Goal: Task Accomplishment & Management: Use online tool/utility

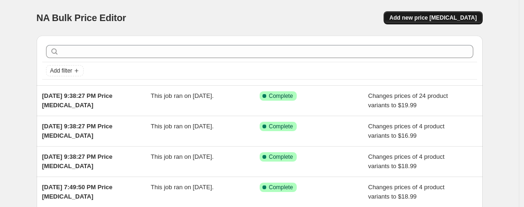
click at [432, 15] on span "Add new price [MEDICAL_DATA]" at bounding box center [432, 18] width 87 height 8
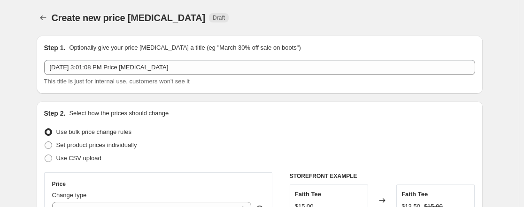
scroll to position [47, 0]
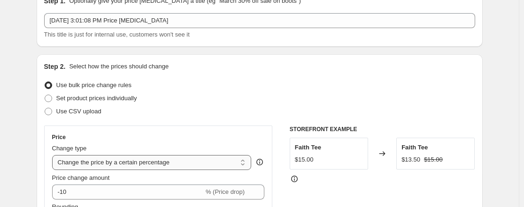
click at [106, 157] on select "Change the price to a certain amount Change the price by a certain amount Chang…" at bounding box center [151, 162] width 199 height 15
select select "to"
click at [54, 155] on select "Change the price to a certain amount Change the price by a certain amount Chang…" at bounding box center [151, 162] width 199 height 15
type input "80.00"
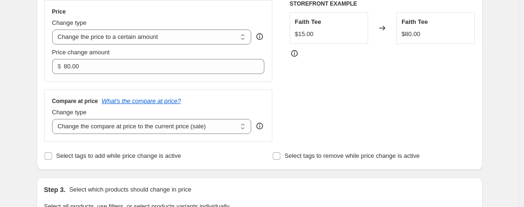
scroll to position [188, 0]
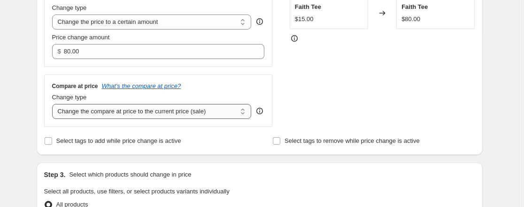
click at [125, 111] on select "Change the compare at price to the current price (sale) Change the compare at p…" at bounding box center [151, 111] width 199 height 15
select select "remove"
click at [54, 104] on select "Change the compare at price to the current price (sale) Change the compare at p…" at bounding box center [151, 111] width 199 height 15
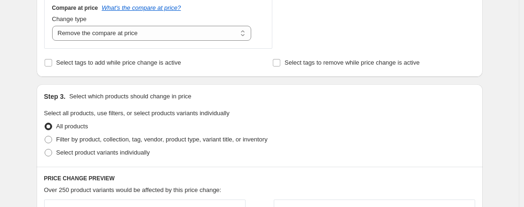
scroll to position [282, 0]
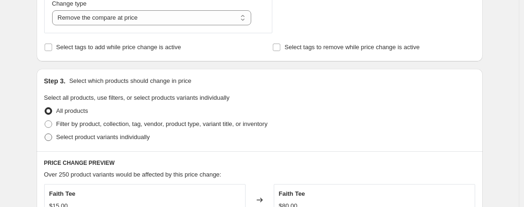
click at [50, 136] on span at bounding box center [49, 138] width 8 height 8
click at [45, 134] on input "Select product variants individually" at bounding box center [45, 134] width 0 height 0
radio input "true"
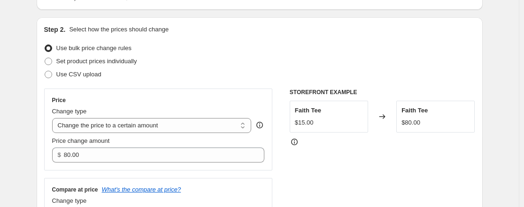
scroll to position [94, 0]
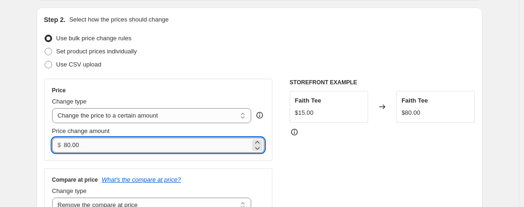
click at [107, 148] on input "80.00" at bounding box center [157, 145] width 186 height 15
click at [79, 50] on span "Set product prices individually" at bounding box center [96, 51] width 81 height 7
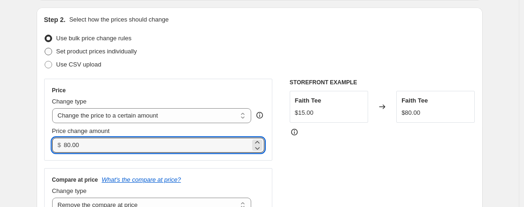
click at [45, 48] on input "Set product prices individually" at bounding box center [45, 48] width 0 height 0
radio input "true"
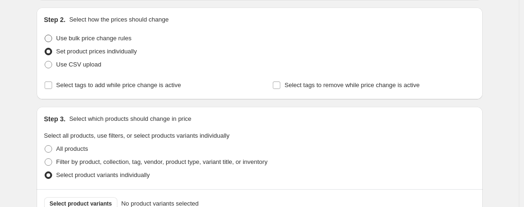
click at [56, 38] on label "Use bulk price change rules" at bounding box center [87, 38] width 87 height 13
click at [45, 35] on input "Use bulk price change rules" at bounding box center [45, 35] width 0 height 0
radio input "true"
select select "remove"
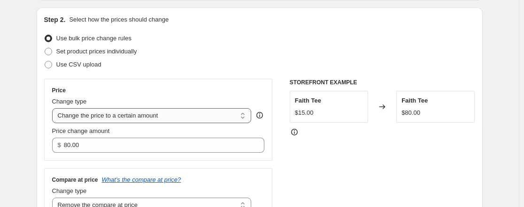
click at [90, 122] on select "Change the price to a certain amount Change the price by a certain amount Chang…" at bounding box center [151, 115] width 199 height 15
click at [54, 108] on select "Change the price to a certain amount Change the price by a certain amount Chang…" at bounding box center [151, 115] width 199 height 15
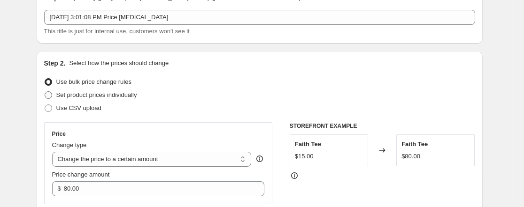
scroll to position [47, 0]
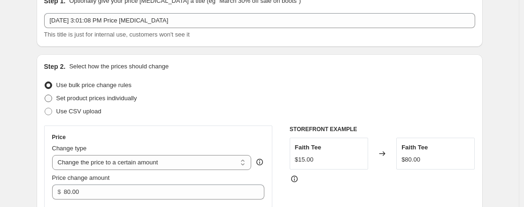
click at [69, 97] on span "Set product prices individually" at bounding box center [96, 98] width 81 height 7
click at [45, 95] on input "Set product prices individually" at bounding box center [45, 95] width 0 height 0
radio input "true"
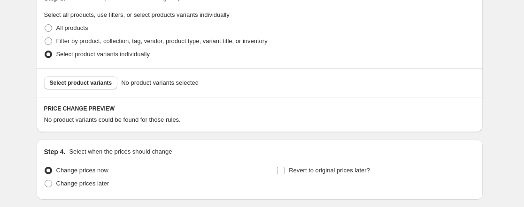
scroll to position [235, 0]
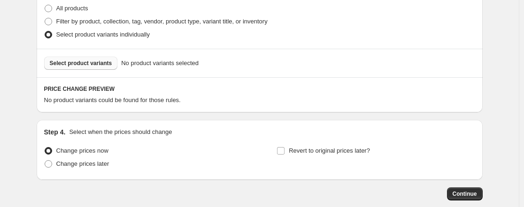
click at [93, 62] on span "Select product variants" at bounding box center [81, 64] width 62 height 8
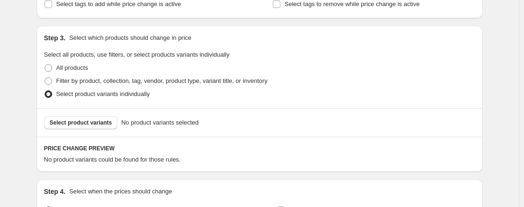
scroll to position [188, 0]
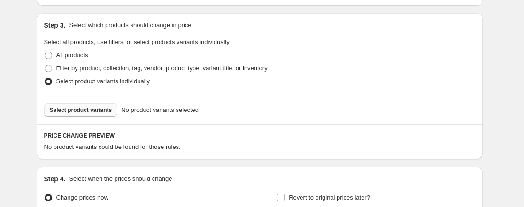
click at [82, 108] on span "Select product variants" at bounding box center [81, 111] width 62 height 8
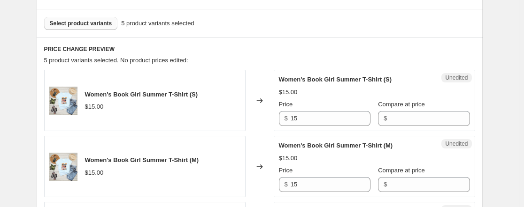
scroll to position [282, 0]
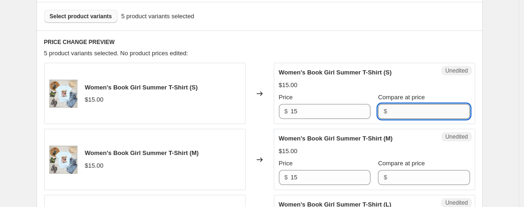
click at [421, 111] on input "Compare at price" at bounding box center [430, 111] width 80 height 15
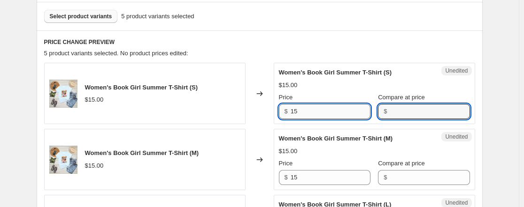
click at [318, 112] on input "15" at bounding box center [331, 111] width 80 height 15
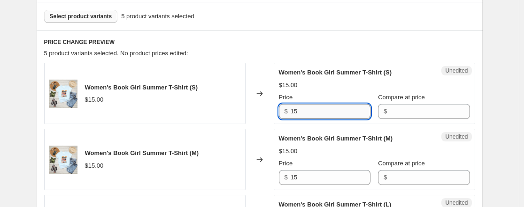
click at [318, 111] on input "15" at bounding box center [331, 111] width 80 height 15
type input "19.99"
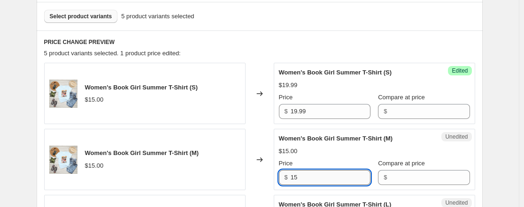
click at [310, 173] on input "15" at bounding box center [331, 177] width 80 height 15
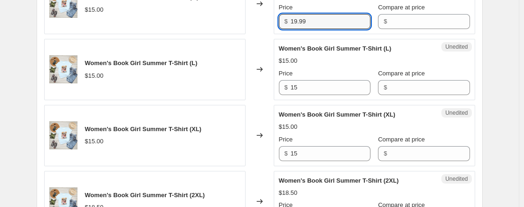
scroll to position [469, 0]
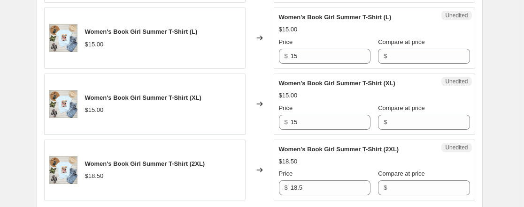
type input "19.99"
click at [315, 65] on div "Unedited Women's Book Girl Summer T-Shirt (L) $15.00 Price $ 15 Compare at pric…" at bounding box center [374, 38] width 201 height 61
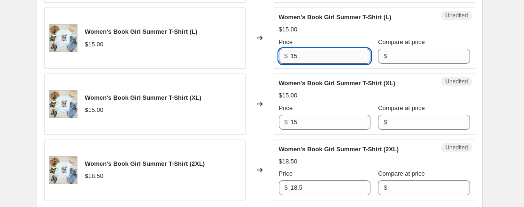
click at [315, 57] on input "15" at bounding box center [331, 56] width 80 height 15
type input "19.99"
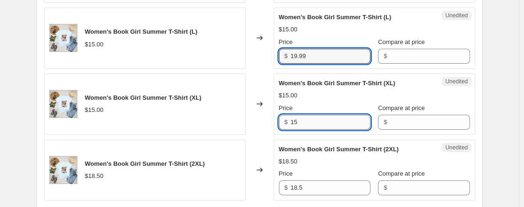
click at [322, 122] on input "15" at bounding box center [331, 122] width 80 height 15
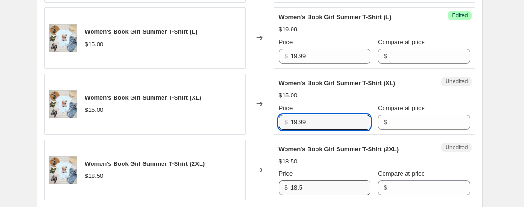
type input "19.99"
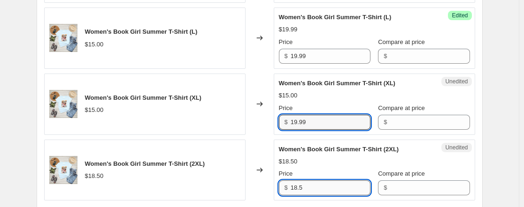
click at [317, 191] on input "18.5" at bounding box center [331, 188] width 80 height 15
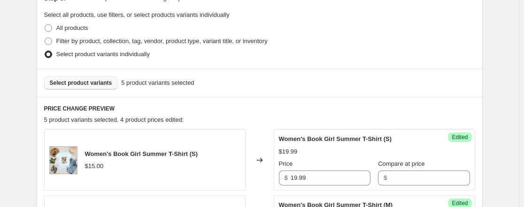
scroll to position [214, 0]
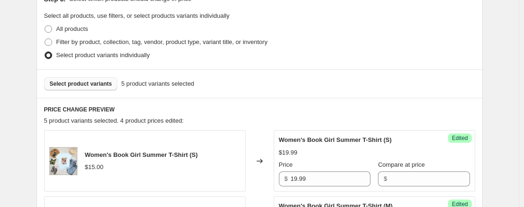
type input "19.99"
click at [91, 80] on button "Select product variants" at bounding box center [81, 83] width 74 height 13
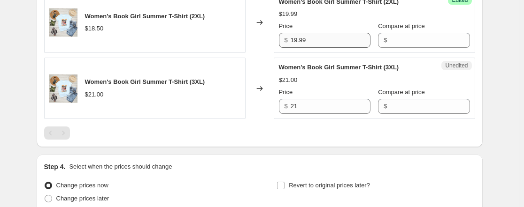
scroll to position [590, 0]
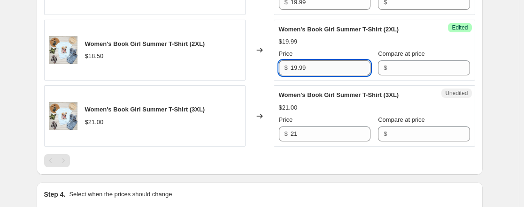
click at [315, 66] on input "19.99" at bounding box center [331, 68] width 80 height 15
type input "21.99"
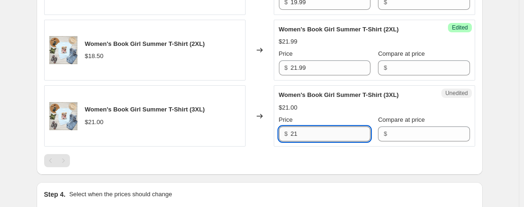
click at [334, 133] on input "21" at bounding box center [331, 134] width 80 height 15
click at [333, 133] on input "21" at bounding box center [331, 134] width 80 height 15
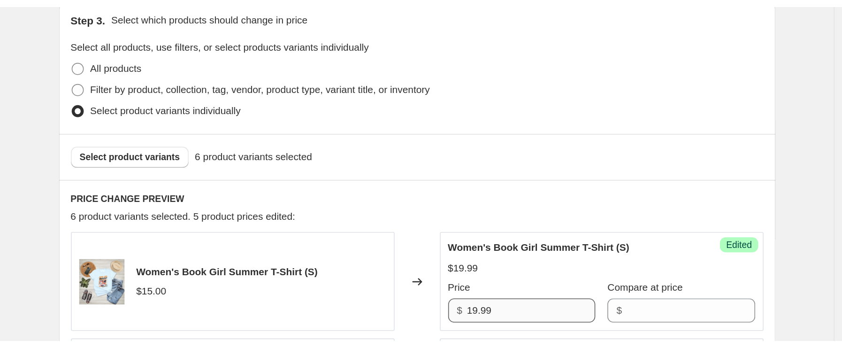
scroll to position [0, 0]
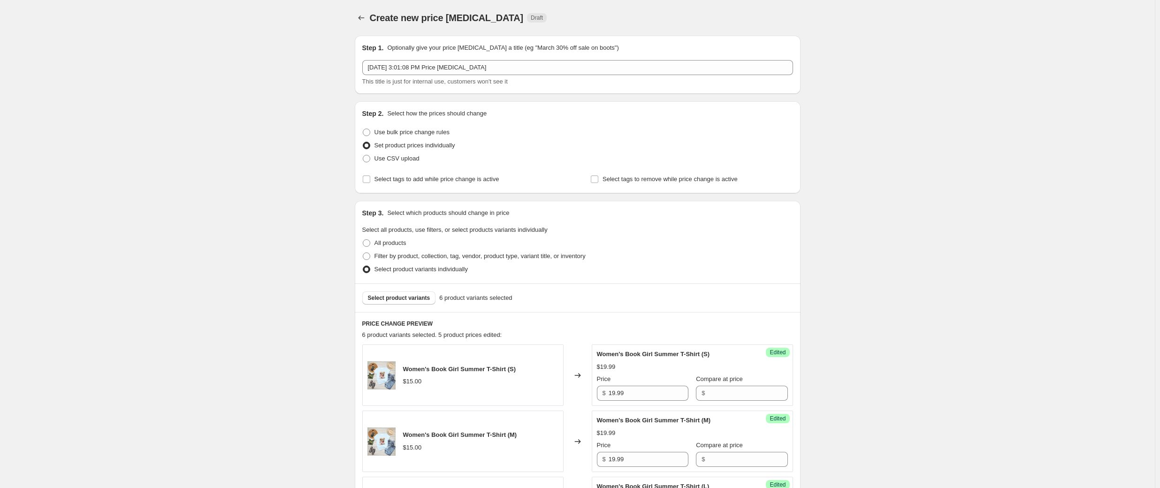
type input "22.99"
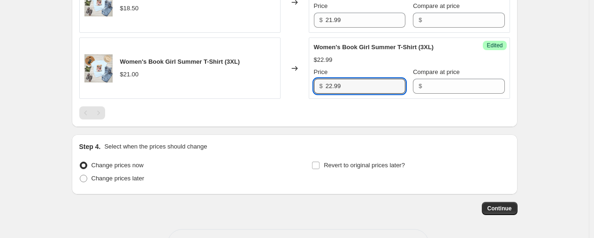
scroll to position [672, 0]
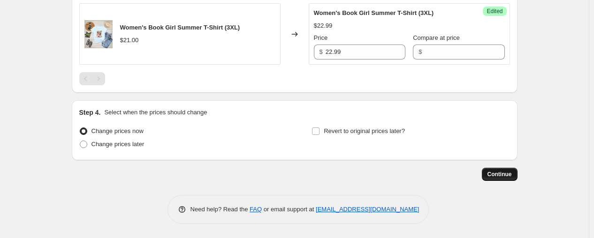
click at [506, 171] on span "Continue" at bounding box center [500, 175] width 24 height 8
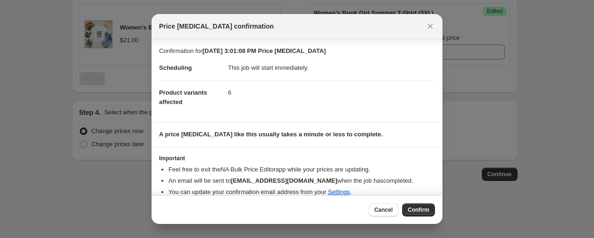
scroll to position [11, 0]
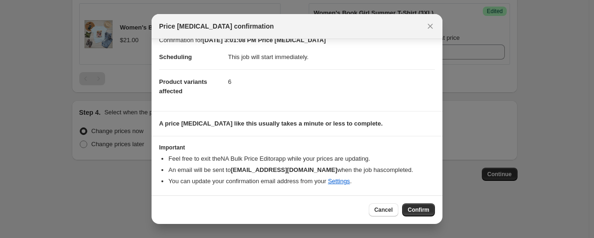
click at [419, 207] on span "Confirm" at bounding box center [419, 211] width 22 height 8
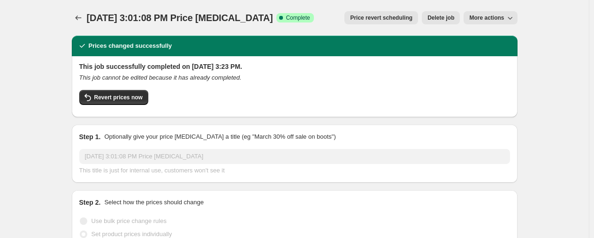
click at [497, 13] on button "More actions" at bounding box center [491, 17] width 54 height 13
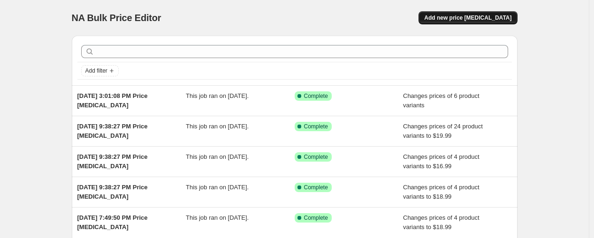
click at [477, 16] on span "Add new price [MEDICAL_DATA]" at bounding box center [467, 18] width 87 height 8
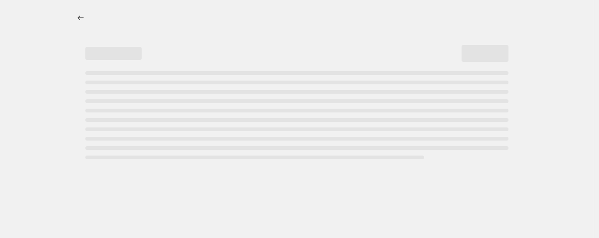
select select "percentage"
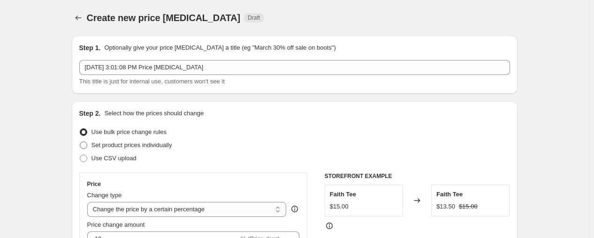
click at [91, 143] on label "Set product prices individually" at bounding box center [125, 145] width 93 height 13
click at [80, 142] on input "Set product prices individually" at bounding box center [80, 142] width 0 height 0
radio input "true"
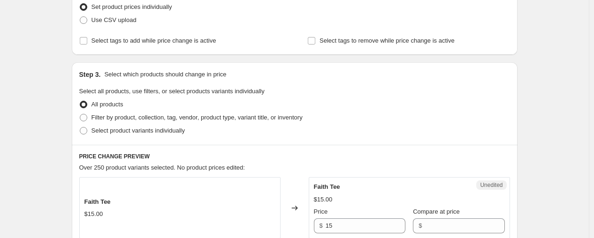
scroll to position [156, 0]
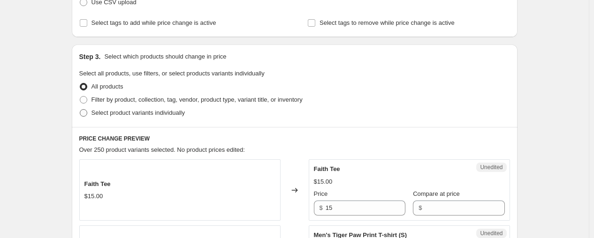
click at [85, 114] on span at bounding box center [84, 113] width 8 height 8
click at [80, 110] on input "Select product variants individually" at bounding box center [80, 109] width 0 height 0
radio input "true"
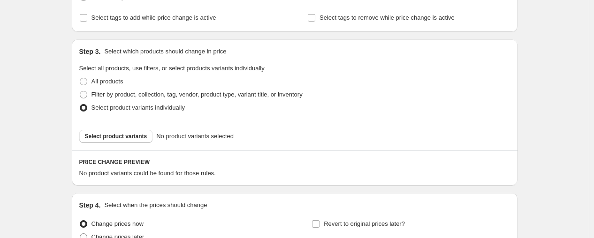
scroll to position [149, 0]
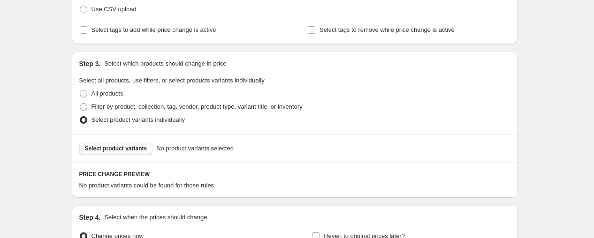
click at [116, 143] on button "Select product variants" at bounding box center [116, 148] width 74 height 13
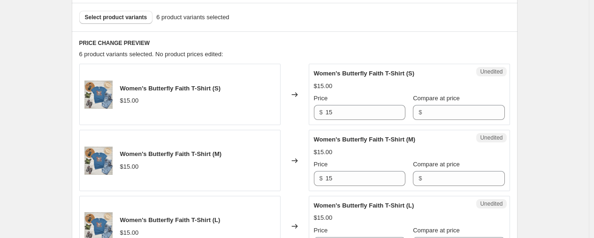
scroll to position [306, 0]
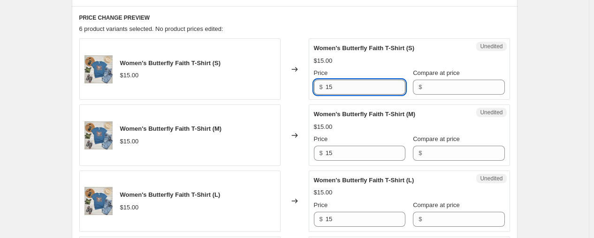
click at [390, 83] on input "15" at bounding box center [366, 87] width 80 height 15
type input "23.99"
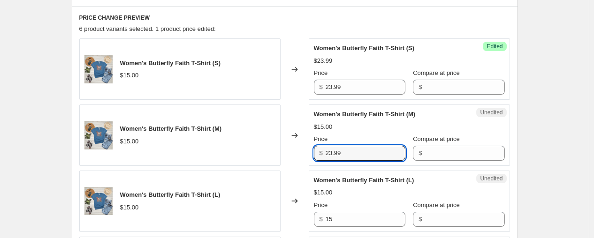
type input "23.99"
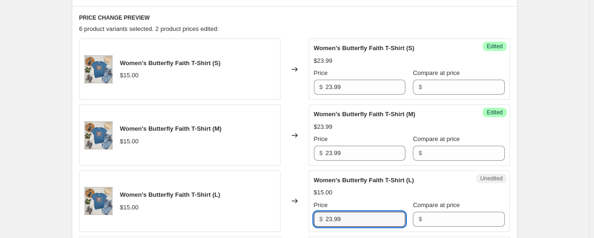
type input "23.99"
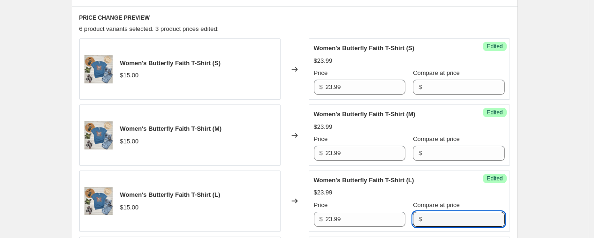
scroll to position [472, 0]
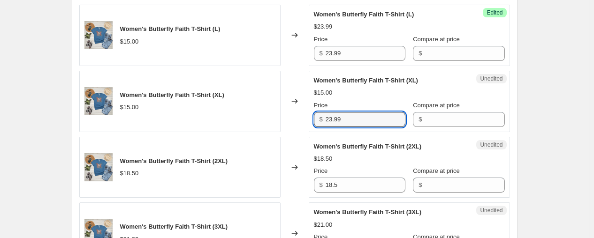
type input "23.99"
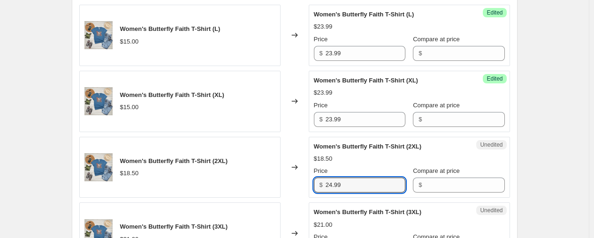
scroll to position [420, 0]
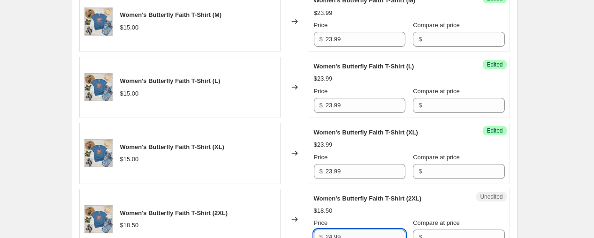
type input "24.99"
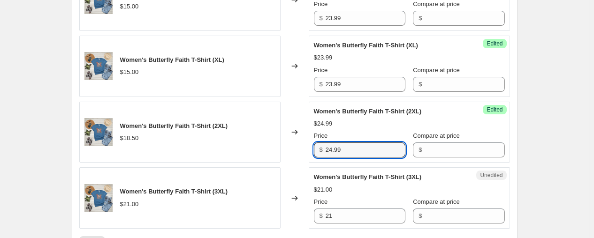
scroll to position [524, 0]
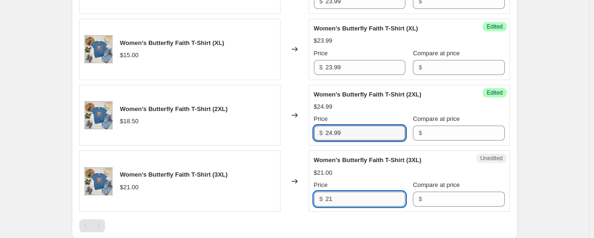
click at [360, 200] on input "21" at bounding box center [366, 199] width 80 height 15
type input "25.99"
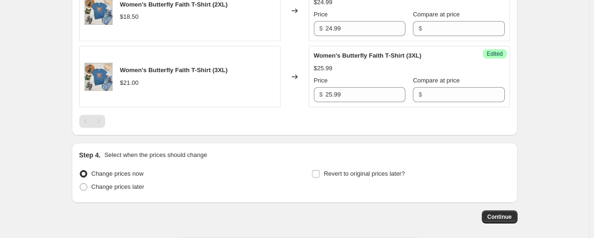
scroll to position [672, 0]
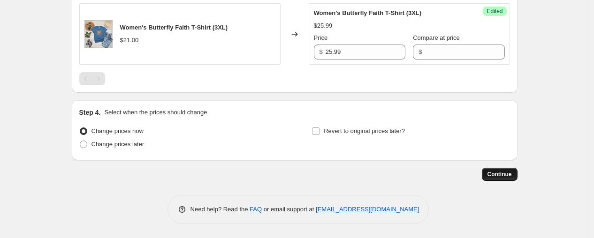
click at [515, 174] on button "Continue" at bounding box center [500, 174] width 36 height 13
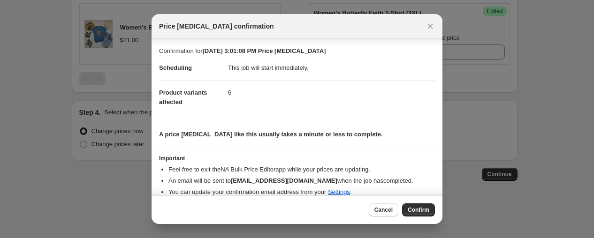
scroll to position [11, 0]
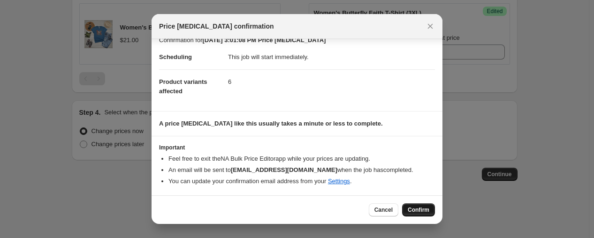
click at [415, 207] on span "Confirm" at bounding box center [419, 211] width 22 height 8
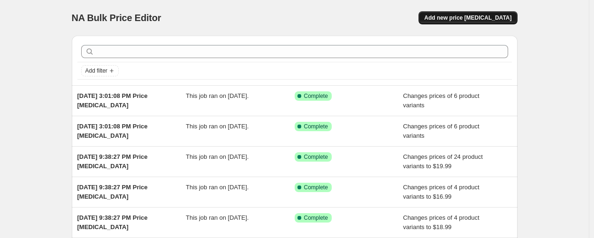
click at [477, 20] on span "Add new price [MEDICAL_DATA]" at bounding box center [467, 18] width 87 height 8
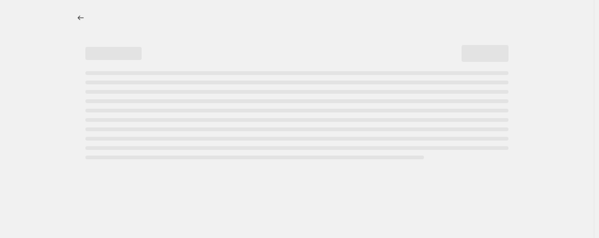
select select "percentage"
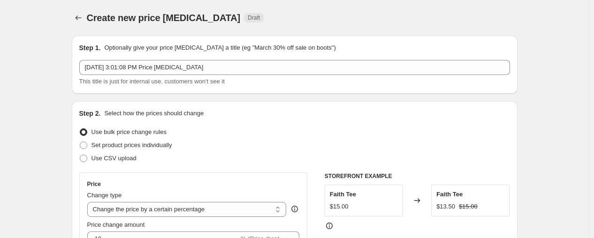
drag, startPoint x: 473, startPoint y: 13, endPoint x: 487, endPoint y: 32, distance: 23.8
click at [457, 23] on div "Create new price [MEDICAL_DATA] Draft" at bounding box center [295, 17] width 446 height 13
click at [87, 145] on span at bounding box center [84, 146] width 8 height 8
click at [80, 142] on input "Set product prices individually" at bounding box center [80, 142] width 0 height 0
radio input "true"
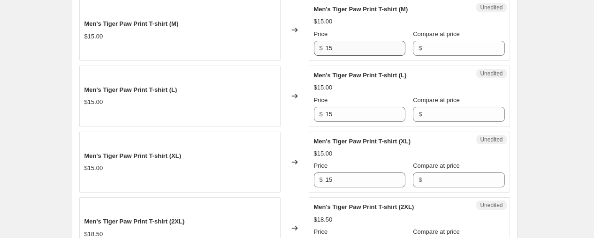
scroll to position [109, 0]
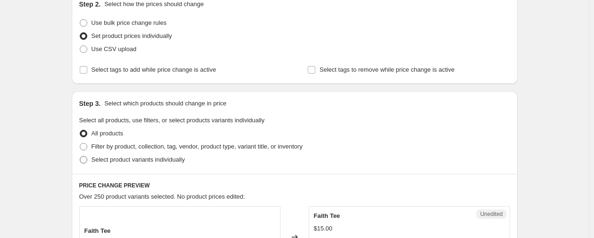
click at [102, 155] on span "Select product variants individually" at bounding box center [138, 159] width 93 height 9
click at [80, 156] on input "Select product variants individually" at bounding box center [80, 156] width 0 height 0
radio input "true"
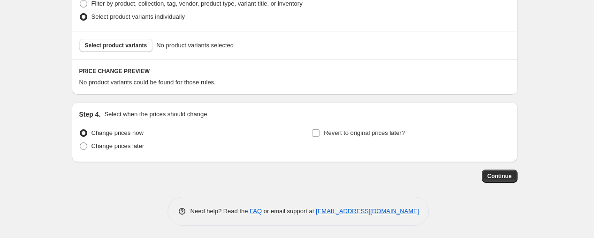
scroll to position [254, 0]
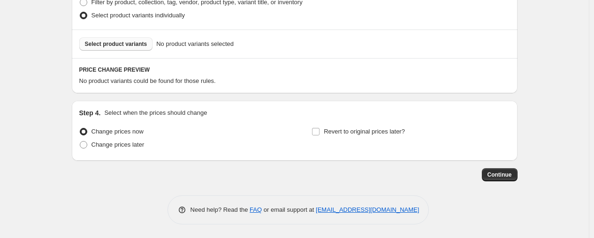
click at [122, 45] on span "Select product variants" at bounding box center [116, 44] width 62 height 8
